Goal: Task Accomplishment & Management: Complete application form

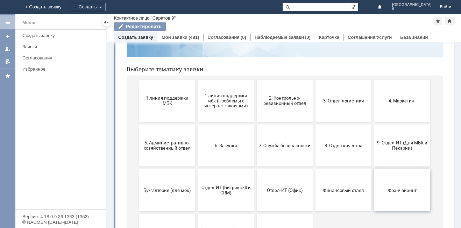
scroll to position [70, 0]
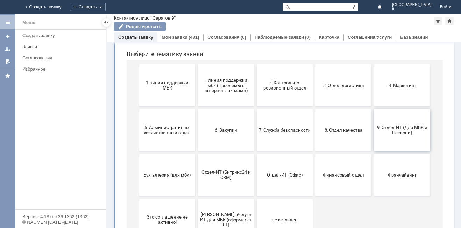
click at [412, 137] on button "9. Отдел-ИТ (Для МБК и Пекарни)" at bounding box center [402, 130] width 56 height 42
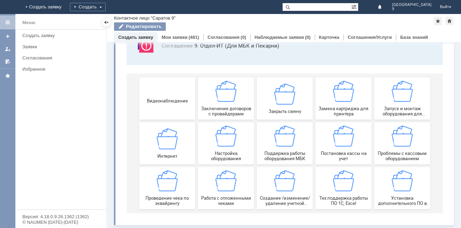
scroll to position [58, 0]
click at [238, 189] on div "Работа с отложенными чеками" at bounding box center [226, 188] width 52 height 36
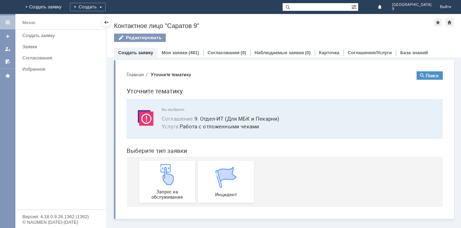
scroll to position [0, 0]
click at [150, 193] on span "Запрос на обслуживание" at bounding box center [167, 194] width 52 height 10
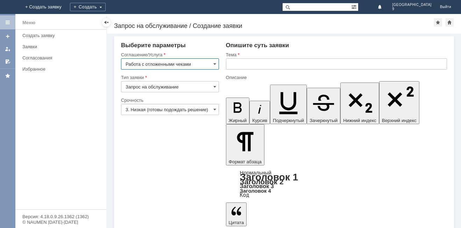
click at [256, 64] on input "text" at bounding box center [336, 63] width 221 height 11
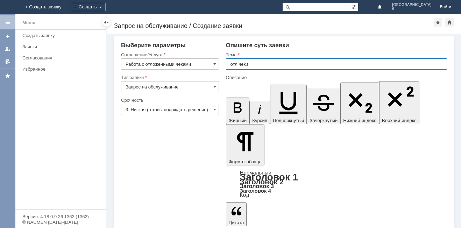
type input "отл чеки"
drag, startPoint x: 261, startPoint y: 1685, endPoint x: 256, endPoint y: 1711, distance: 26.8
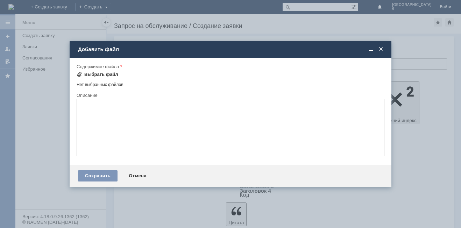
click at [100, 73] on div "Выбрать файл" at bounding box center [101, 75] width 34 height 6
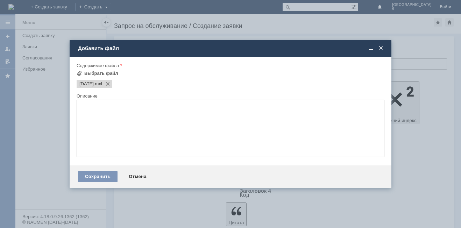
click at [128, 132] on textarea at bounding box center [231, 128] width 308 height 57
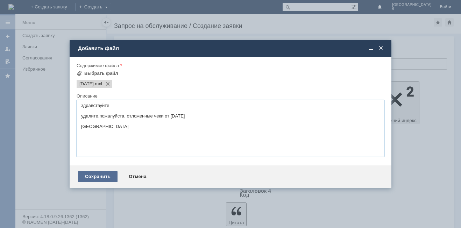
type textarea "здравствуйте удалите.пожалуйста, отложенные чеки от [DATE] [GEOGRAPHIC_DATA]"
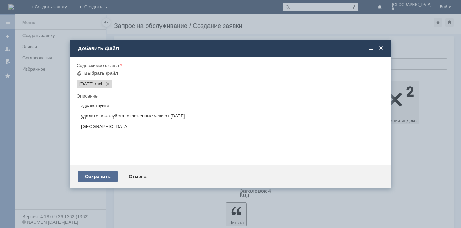
click at [102, 178] on div "Сохранить" at bounding box center [98, 176] width 40 height 11
